Goal: Task Accomplishment & Management: Manage account settings

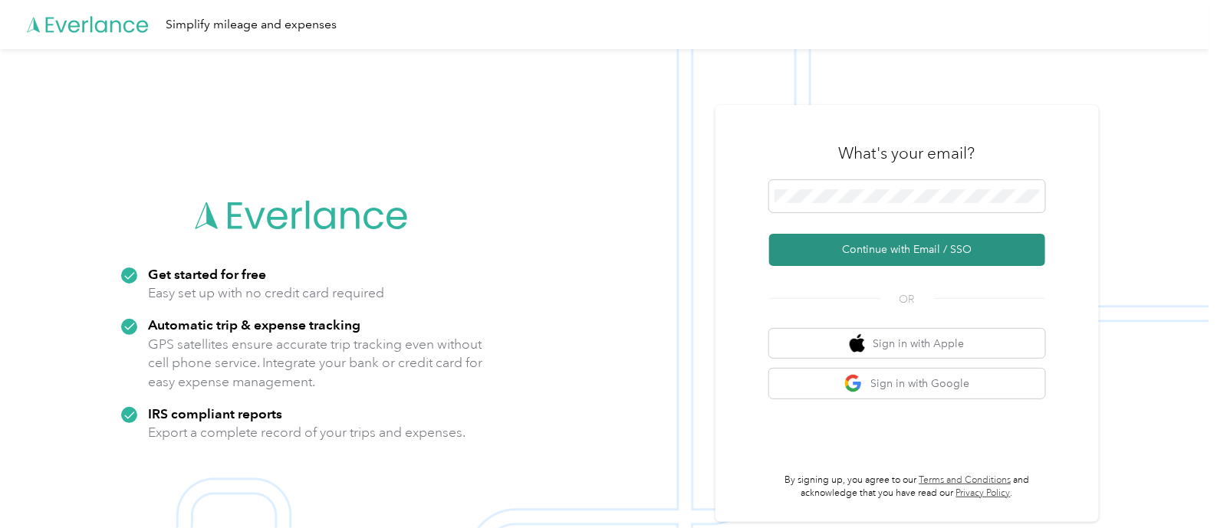
click at [898, 239] on button "Continue with Email / SSO" at bounding box center [907, 250] width 276 height 32
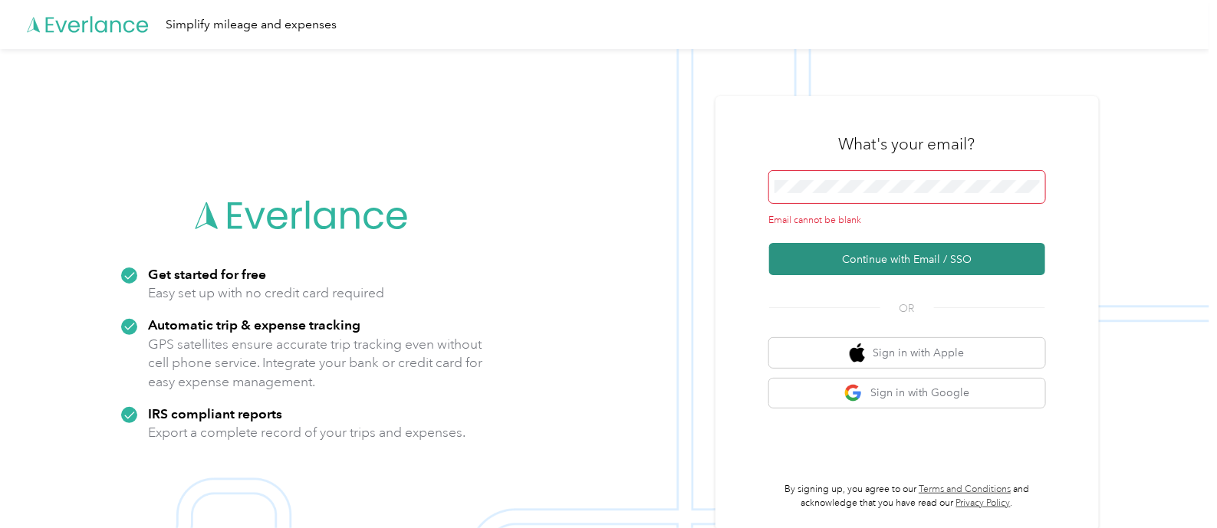
click at [876, 269] on button "Continue with Email / SSO" at bounding box center [907, 259] width 276 height 32
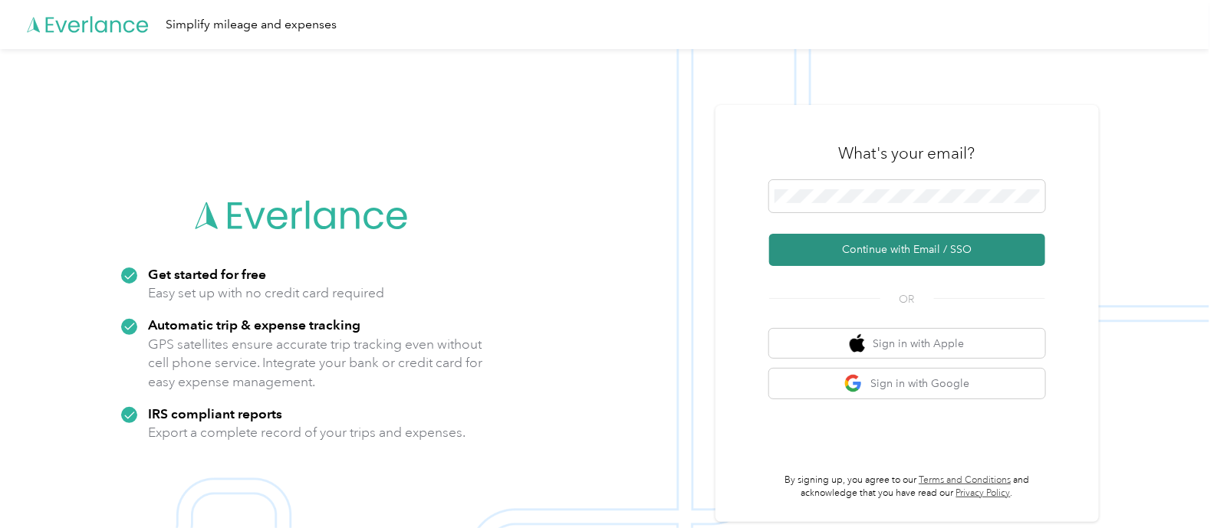
click at [965, 242] on button "Continue with Email / SSO" at bounding box center [907, 250] width 276 height 32
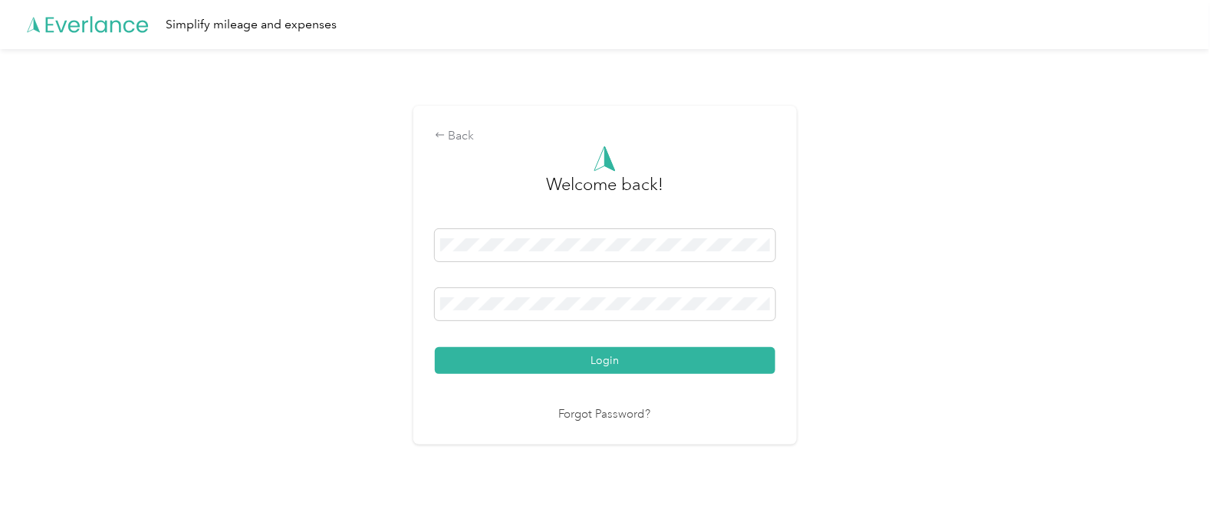
click at [564, 373] on div "Welcome back! Login Forgot Password?" at bounding box center [605, 285] width 340 height 278
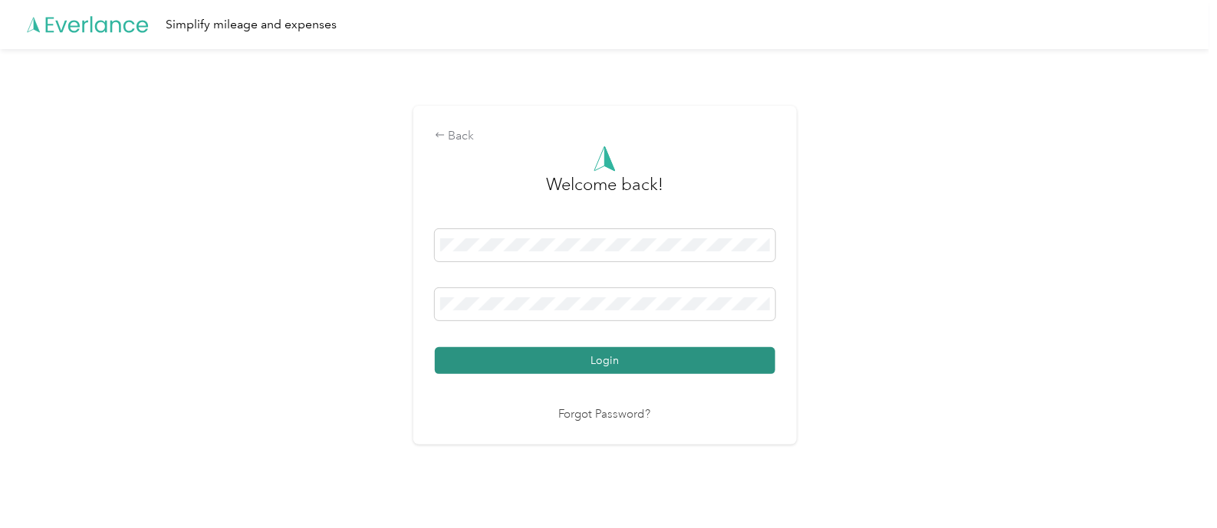
click at [570, 360] on button "Login" at bounding box center [605, 360] width 340 height 27
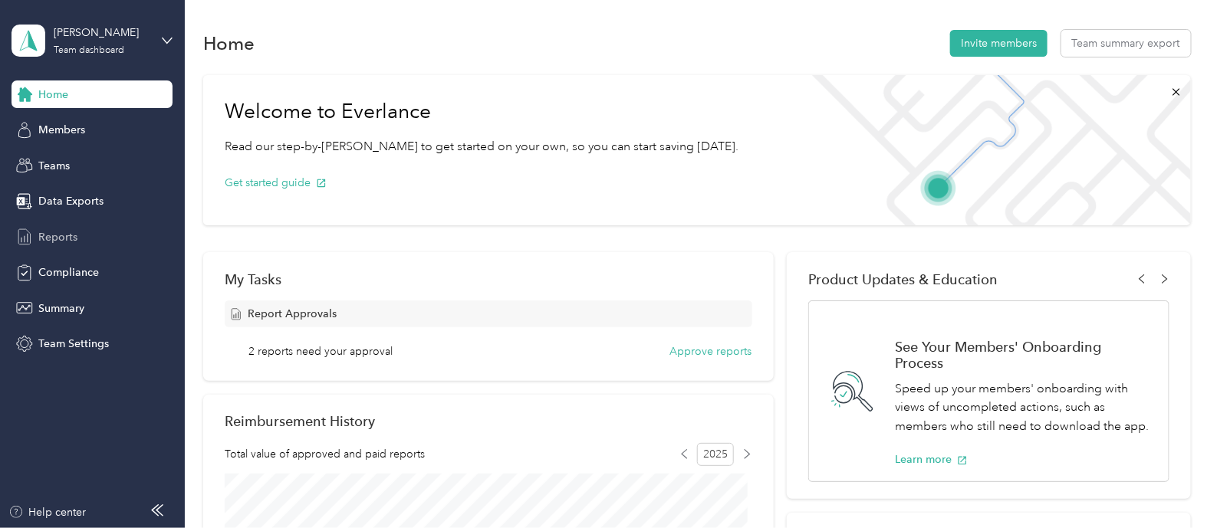
click at [50, 242] on span "Reports" at bounding box center [57, 237] width 39 height 16
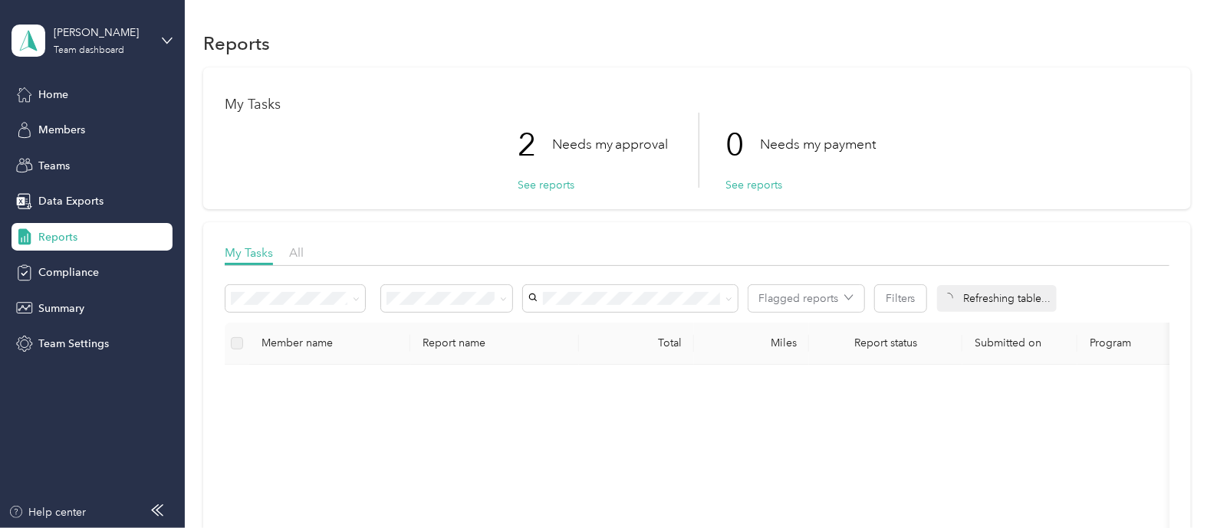
scroll to position [191, 0]
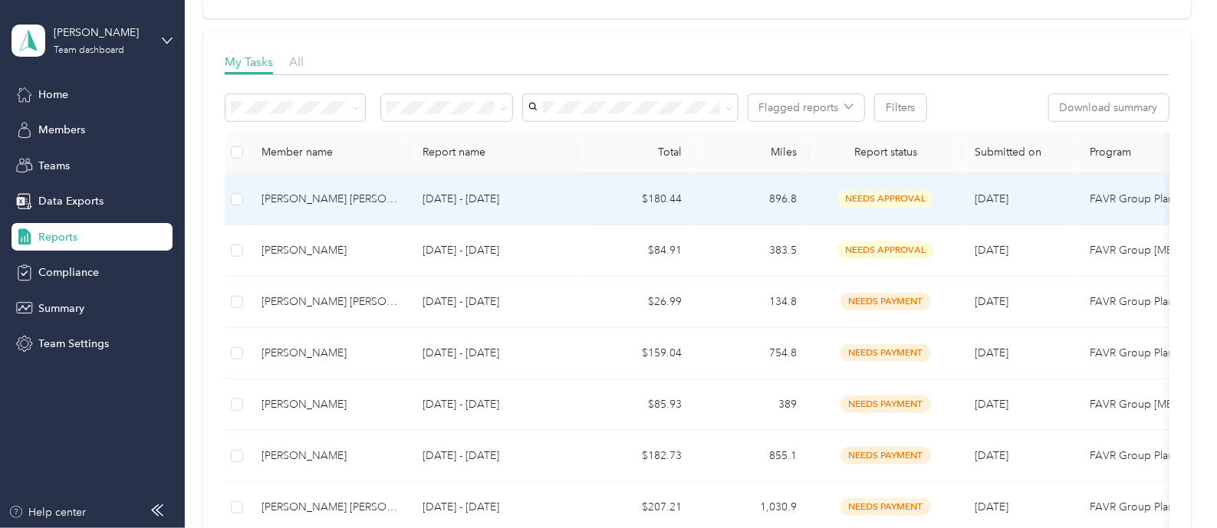
click at [314, 201] on div "James M. Jr Curtis" at bounding box center [329, 199] width 136 height 17
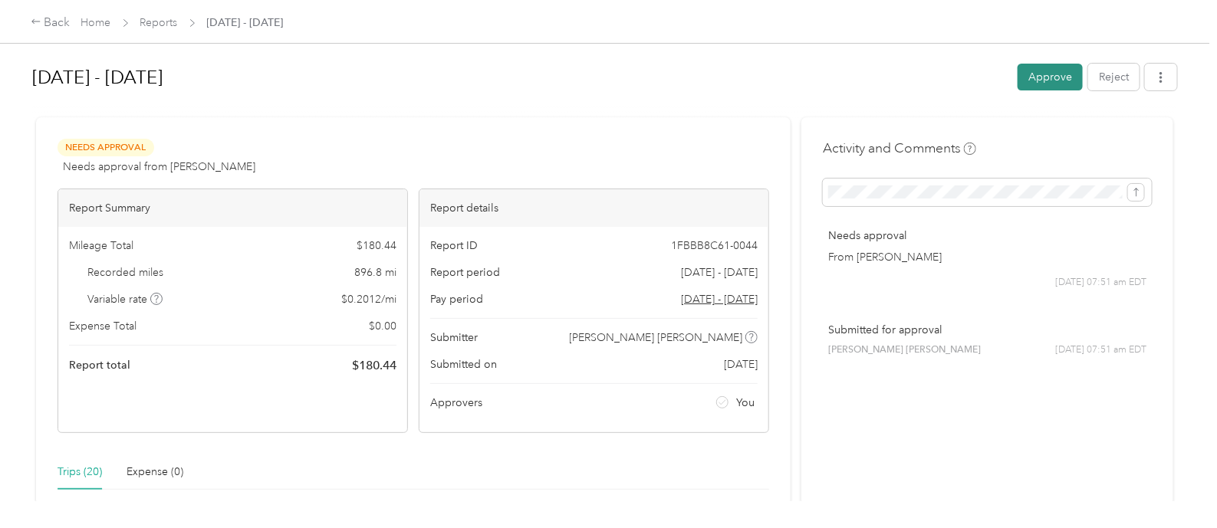
drag, startPoint x: 1053, startPoint y: 78, endPoint x: 1075, endPoint y: 122, distance: 49.0
click at [1053, 78] on button "Approve" at bounding box center [1049, 77] width 65 height 27
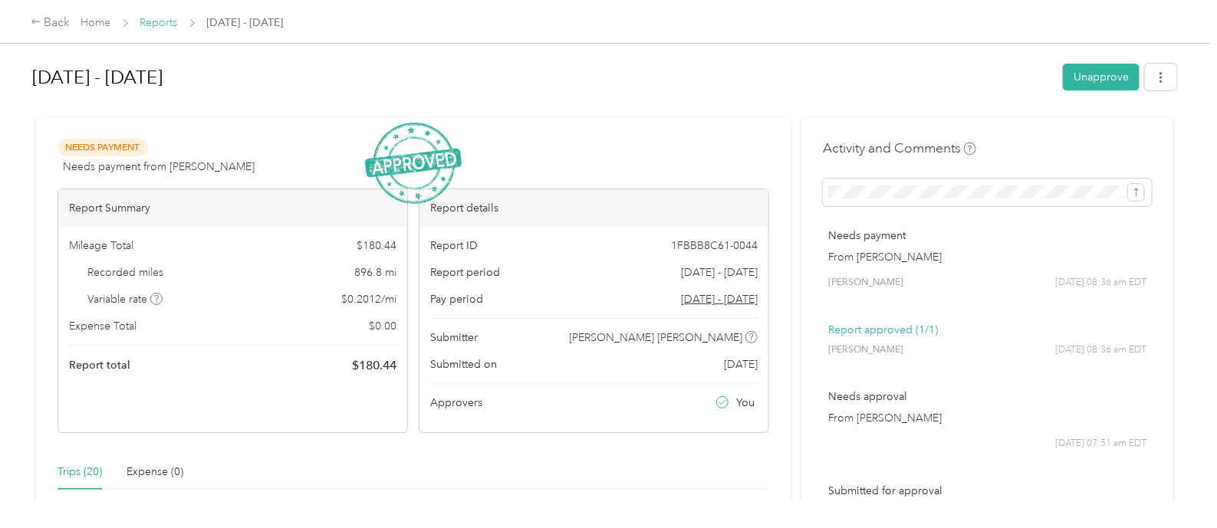
click at [166, 21] on link "Reports" at bounding box center [159, 22] width 38 height 13
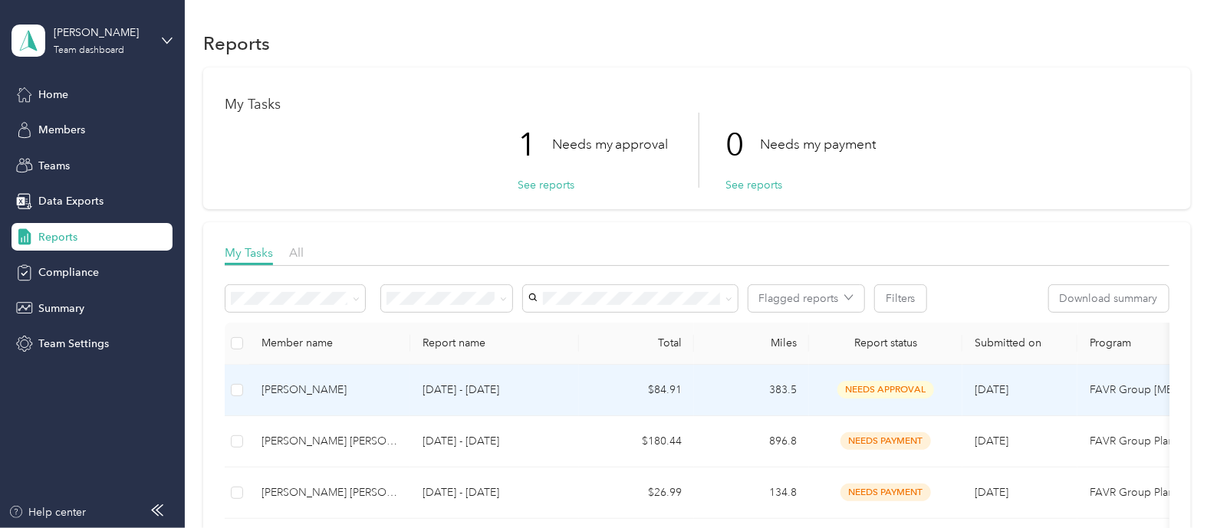
click at [327, 387] on div "[PERSON_NAME]" at bounding box center [329, 390] width 136 height 17
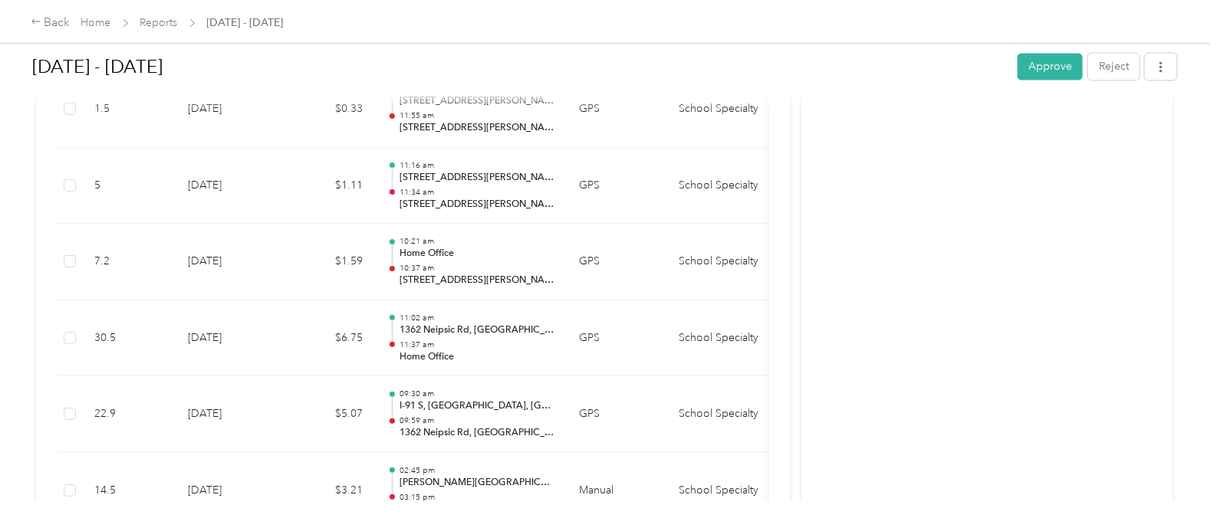
scroll to position [958, 0]
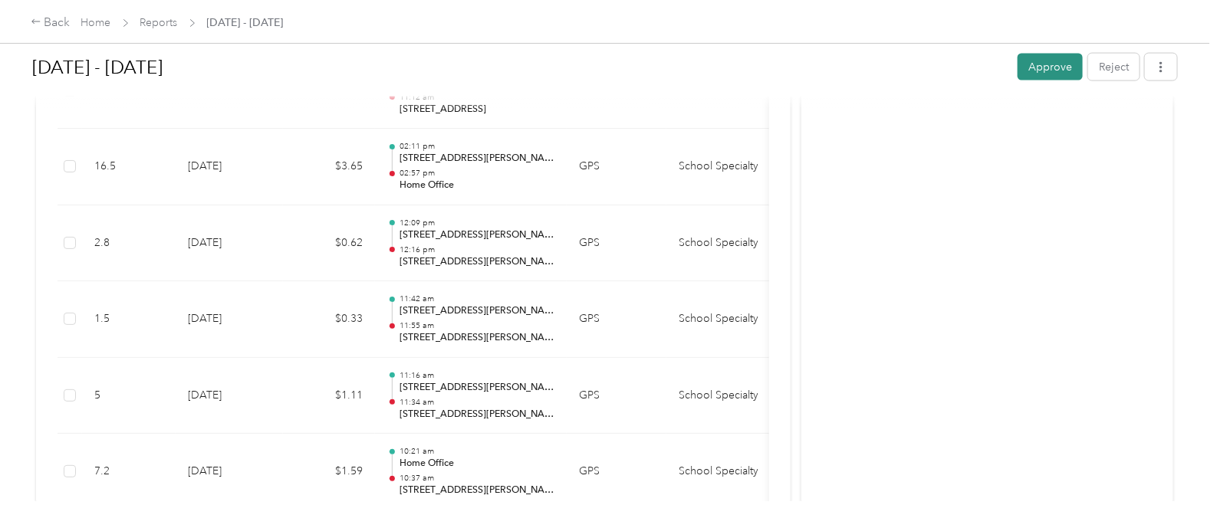
click at [1041, 61] on button "Approve" at bounding box center [1049, 67] width 65 height 27
click at [164, 24] on link "Reports" at bounding box center [159, 22] width 38 height 13
